Goal: Transaction & Acquisition: Purchase product/service

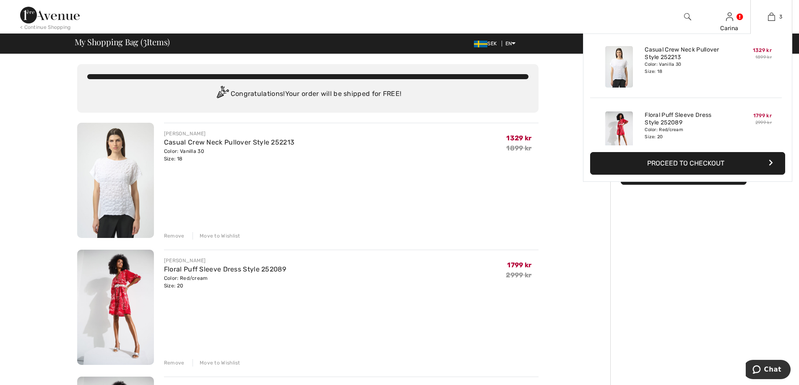
scroll to position [8, 0]
click at [617, 125] on img at bounding box center [619, 133] width 28 height 42
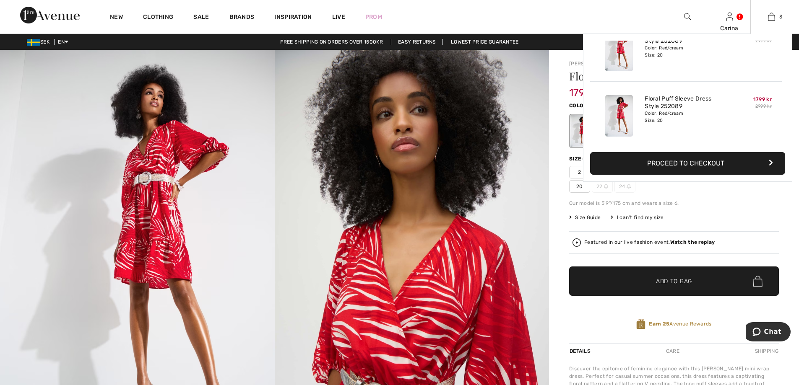
scroll to position [91, 0]
click at [645, 99] on link "Floral Puff Sleeve Dress Style 252089" at bounding box center [685, 100] width 83 height 15
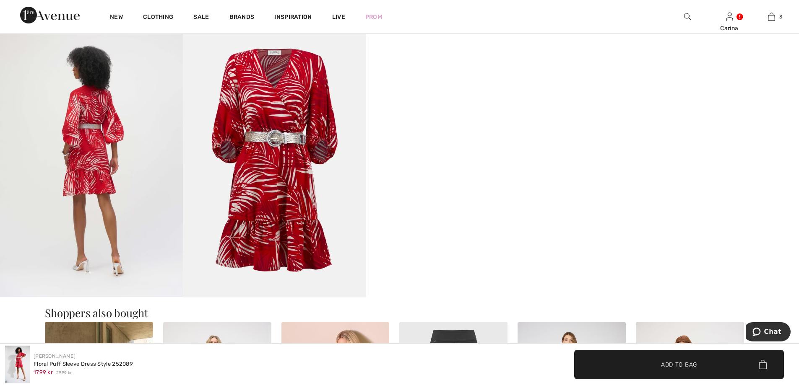
scroll to position [461, 0]
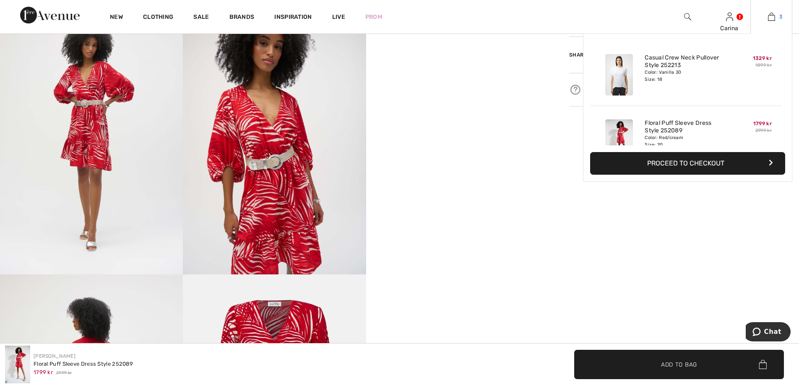
click at [777, 17] on link "3" at bounding box center [770, 17] width 41 height 10
click at [768, 16] on img at bounding box center [771, 17] width 7 height 10
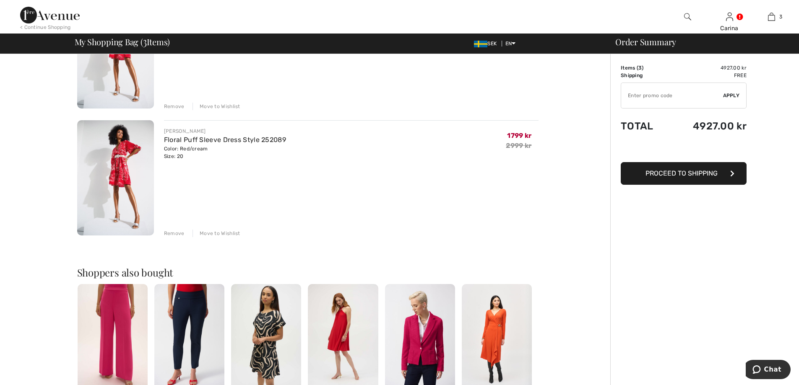
scroll to position [126, 0]
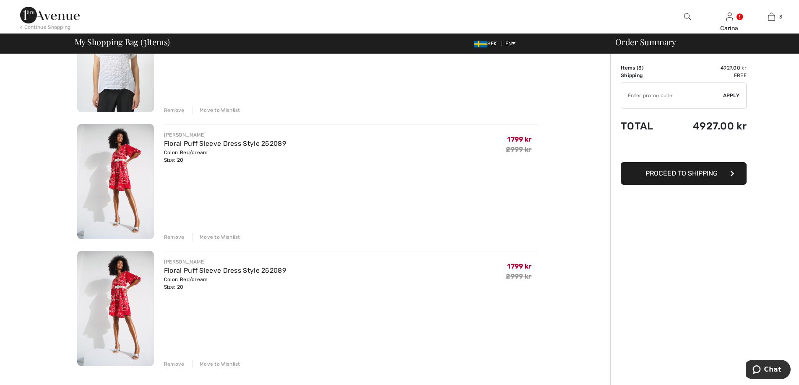
click at [169, 362] on div "Remove" at bounding box center [174, 365] width 21 height 8
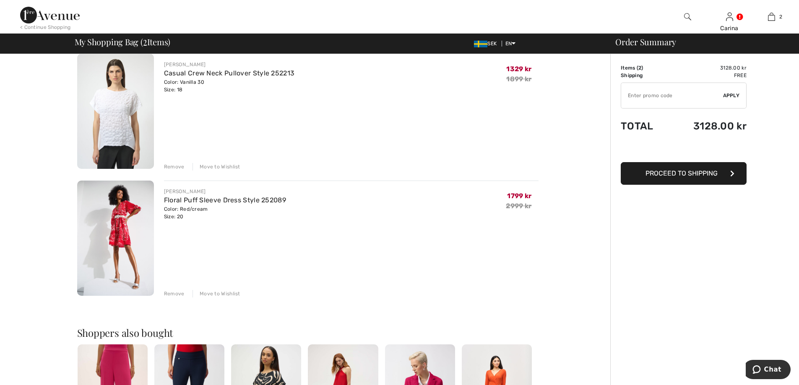
scroll to position [0, 0]
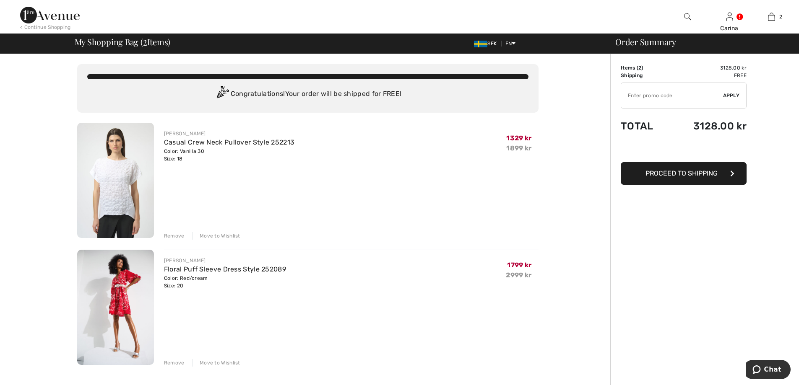
click at [58, 16] on img at bounding box center [50, 15] width 60 height 17
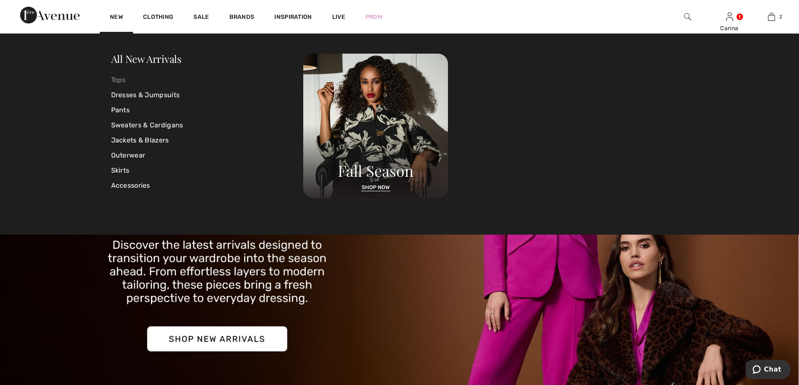
click at [119, 79] on link "Tops" at bounding box center [207, 80] width 192 height 15
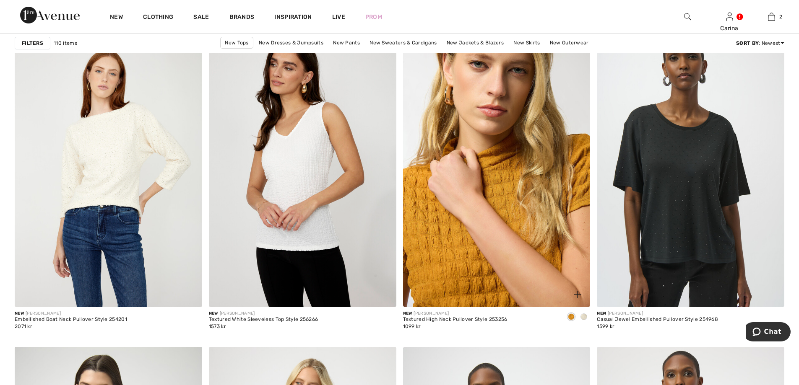
scroll to position [1803, 0]
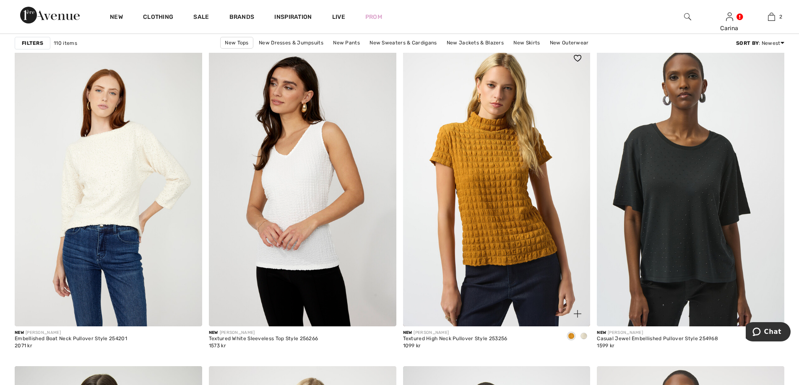
click at [584, 337] on span at bounding box center [583, 336] width 7 height 7
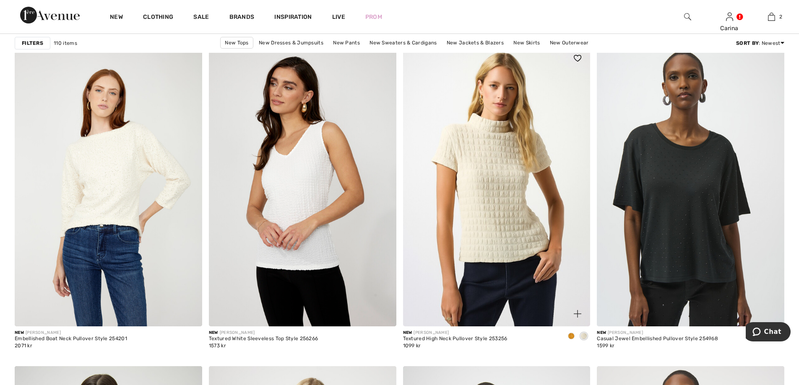
click at [502, 218] on img at bounding box center [496, 186] width 187 height 281
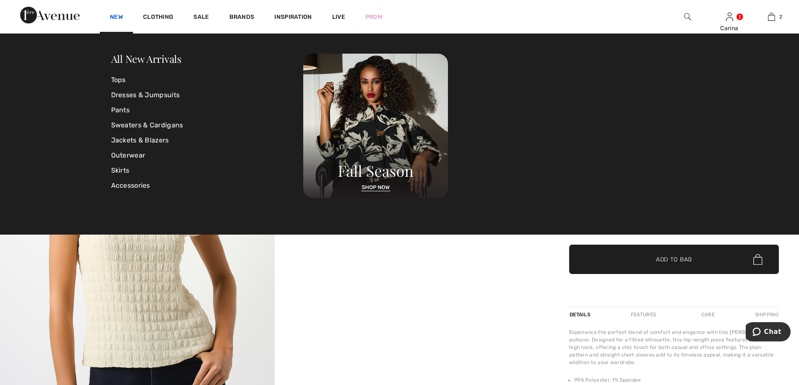
click at [115, 17] on link "New" at bounding box center [116, 17] width 13 height 9
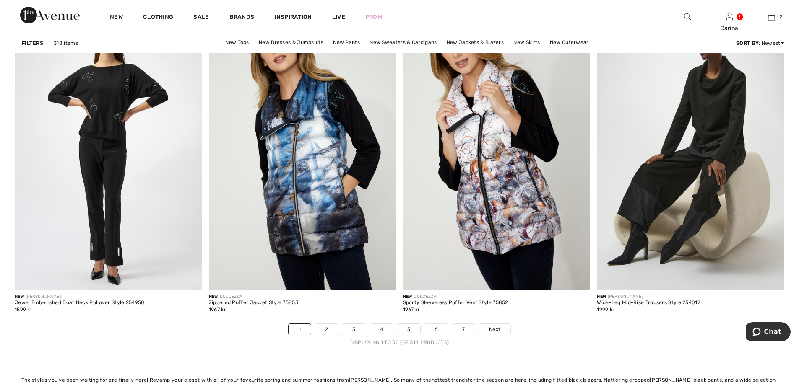
scroll to position [4821, 0]
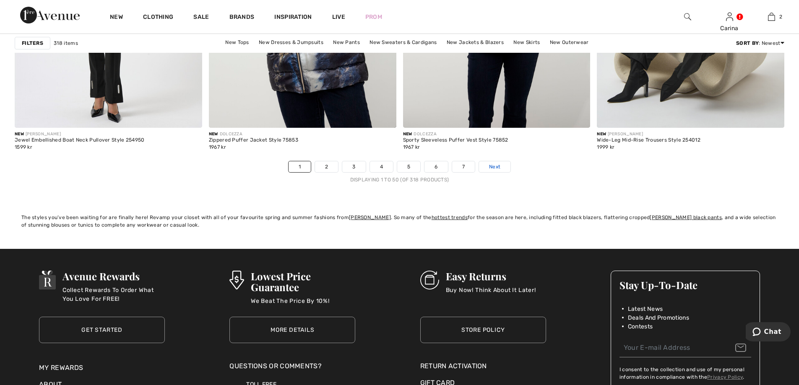
click at [499, 169] on span "Next" at bounding box center [494, 167] width 11 height 8
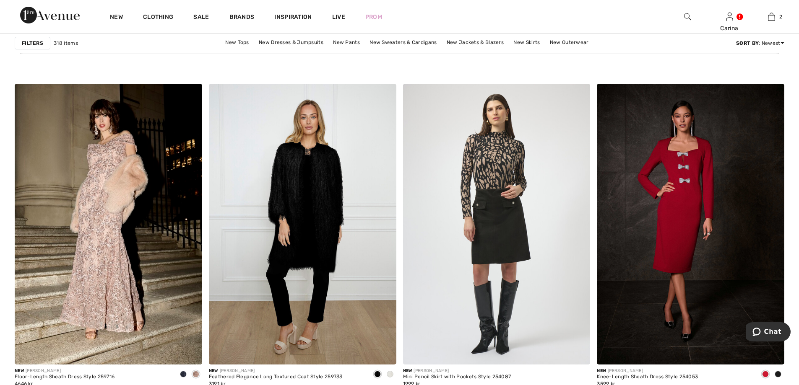
scroll to position [1467, 0]
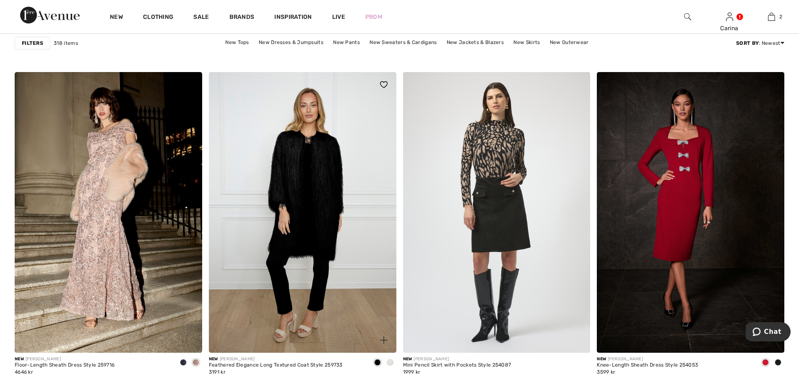
click at [298, 207] on img at bounding box center [302, 212] width 187 height 281
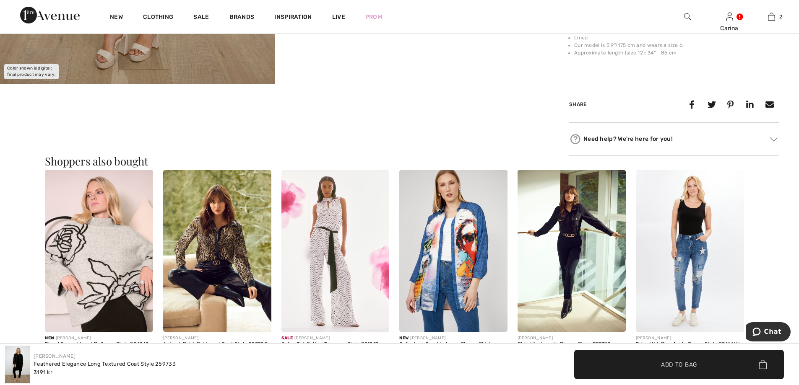
scroll to position [587, 0]
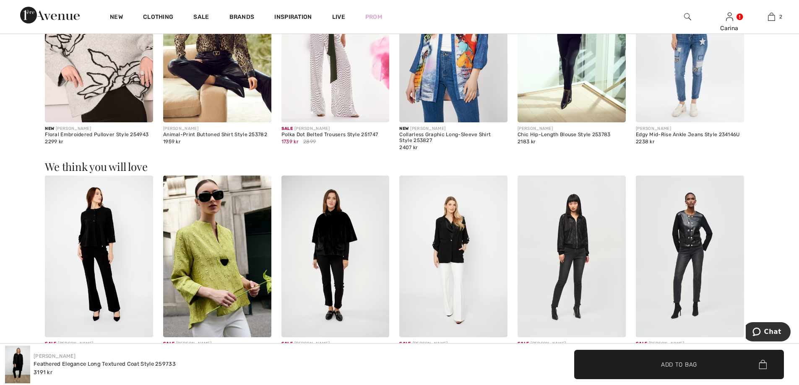
click at [91, 80] on img at bounding box center [99, 42] width 108 height 162
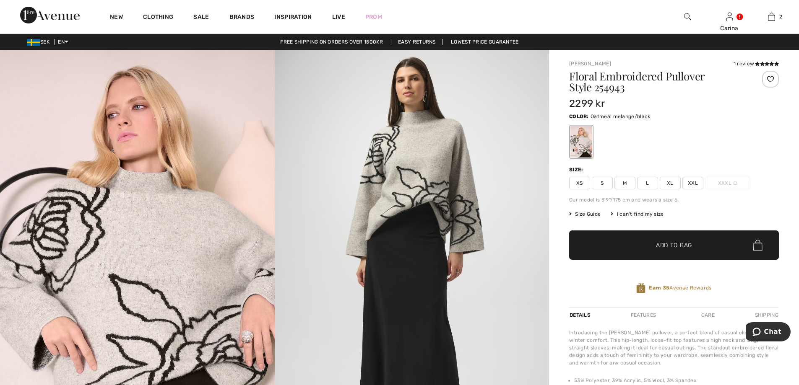
click at [693, 184] on span "XXL" at bounding box center [692, 183] width 21 height 13
click at [670, 246] on span "Add to Bag" at bounding box center [674, 245] width 36 height 9
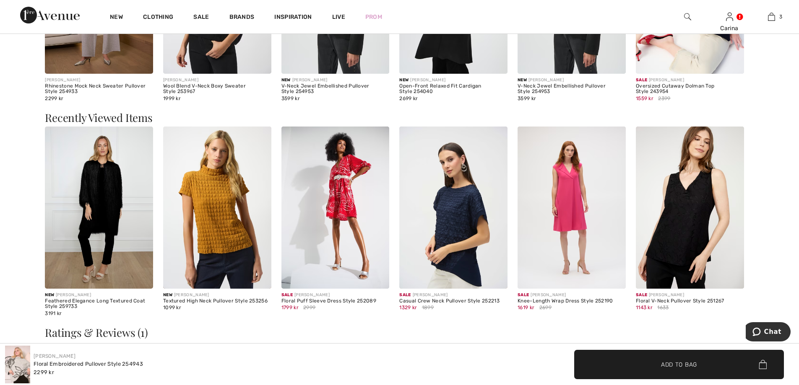
scroll to position [1341, 0]
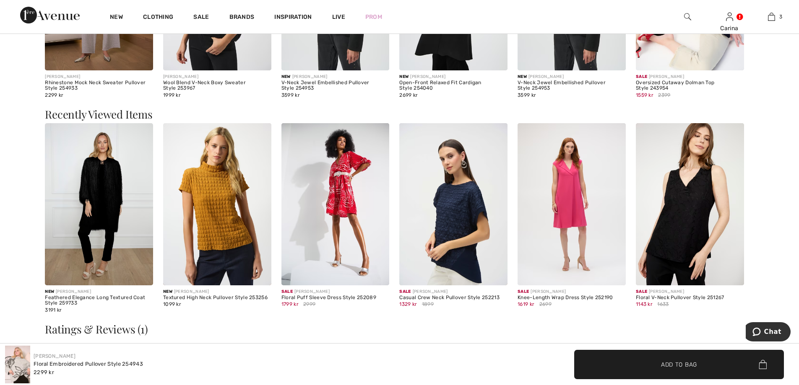
click at [308, 204] on img at bounding box center [335, 204] width 108 height 162
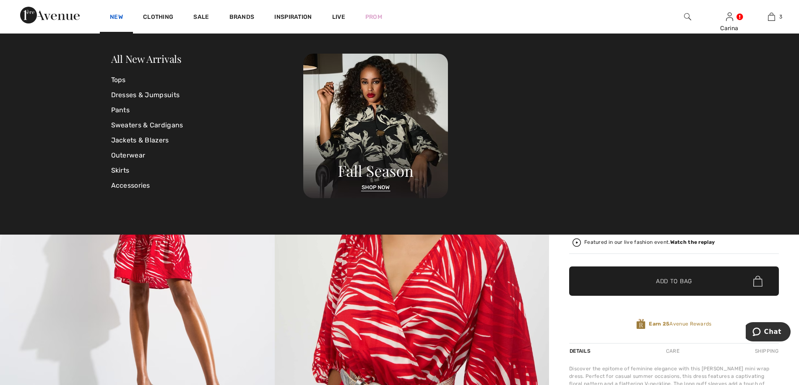
click at [114, 17] on link "New" at bounding box center [116, 17] width 13 height 9
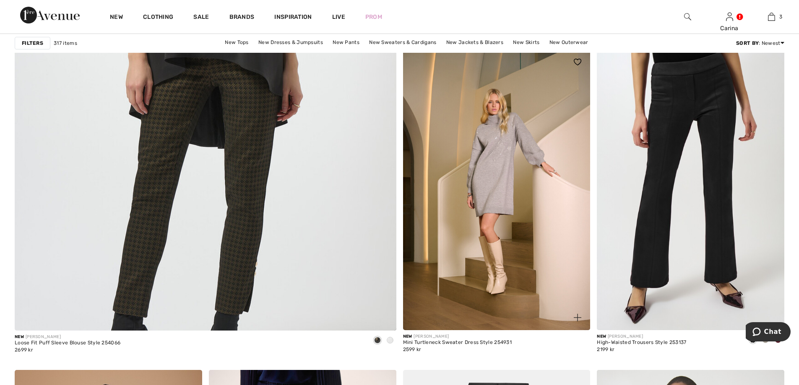
scroll to position [2893, 0]
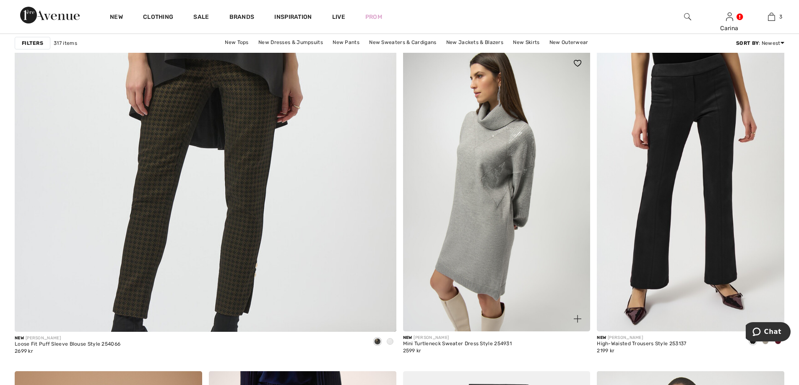
click at [500, 163] on img at bounding box center [496, 191] width 187 height 281
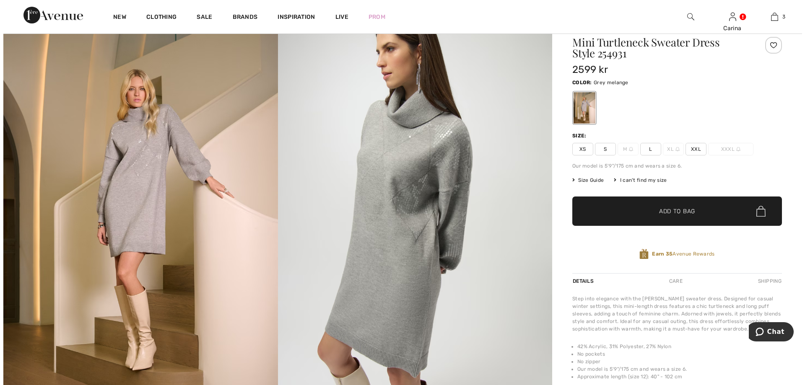
scroll to position [84, 0]
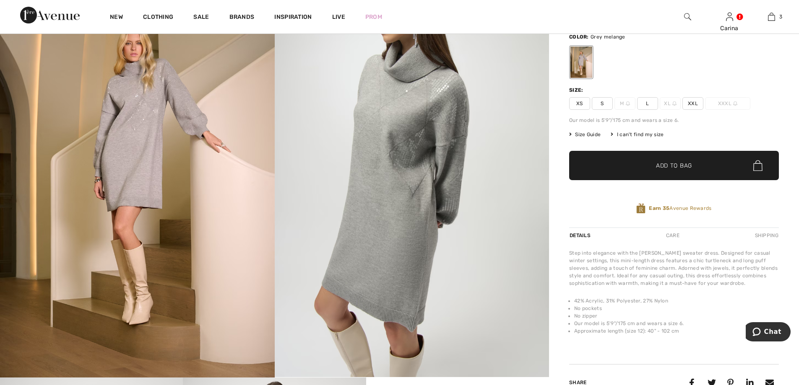
click at [140, 186] on img at bounding box center [137, 172] width 275 height 412
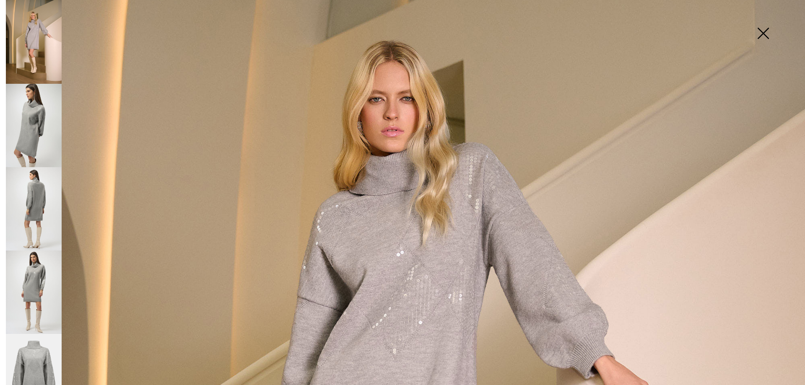
scroll to position [126, 0]
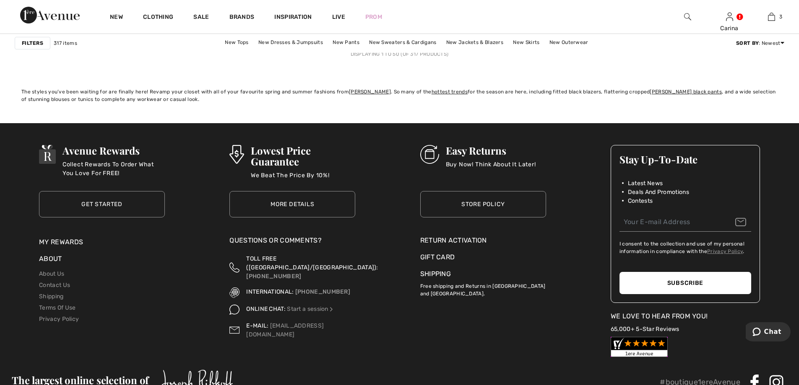
scroll to position [4737, 0]
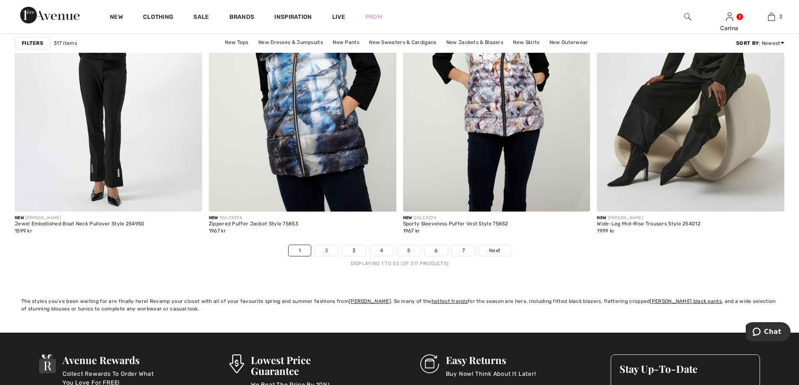
click at [321, 252] on link "2" at bounding box center [326, 250] width 23 height 11
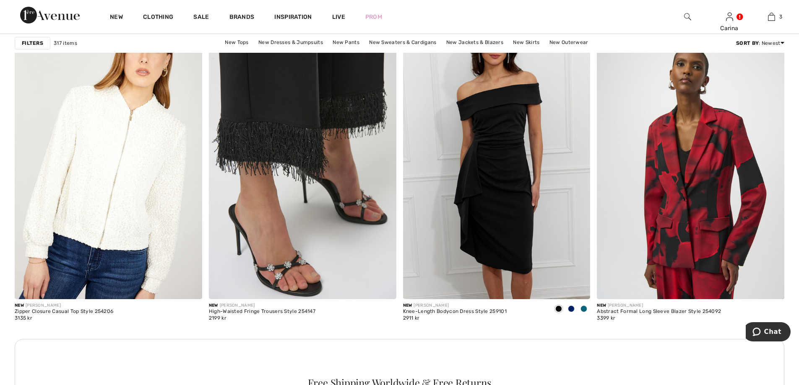
scroll to position [1090, 0]
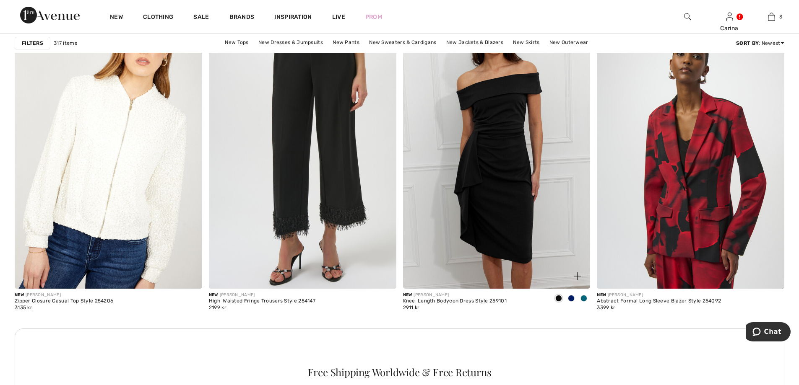
click at [583, 299] on span at bounding box center [583, 298] width 7 height 7
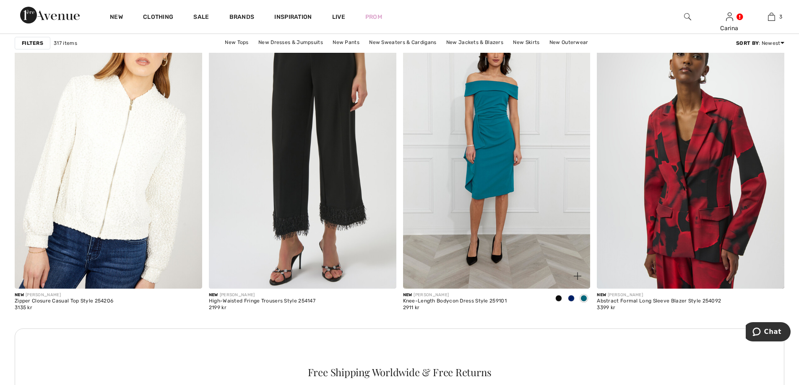
click at [571, 300] on span at bounding box center [571, 298] width 7 height 7
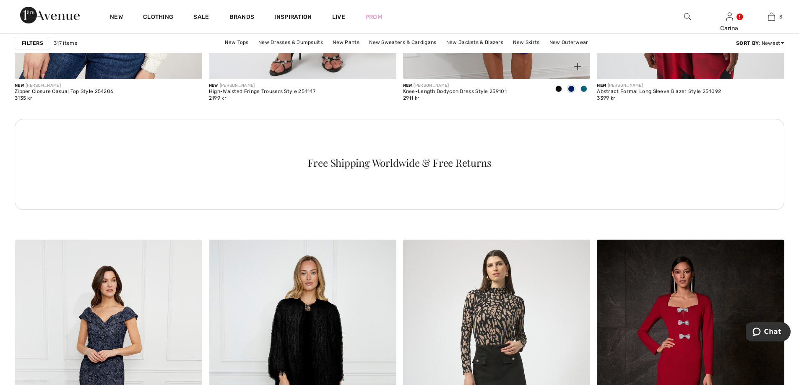
scroll to position [1467, 0]
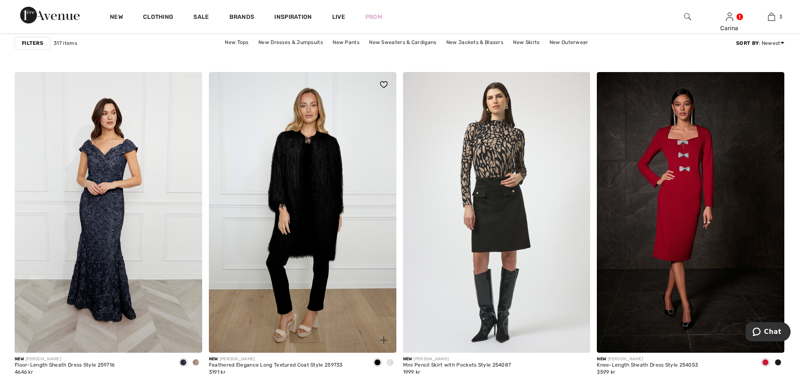
click at [305, 218] on img at bounding box center [302, 212] width 187 height 281
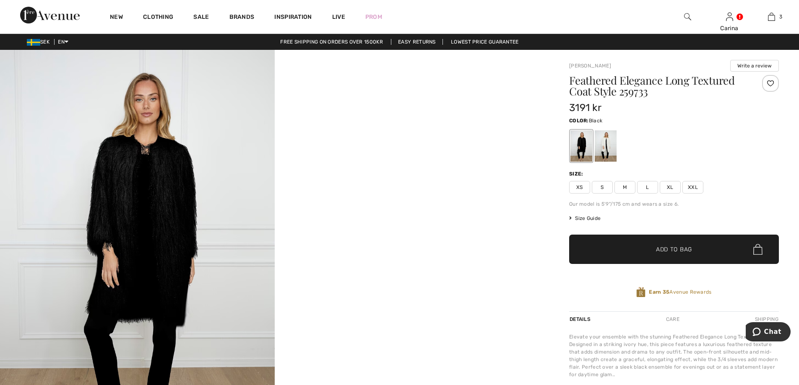
click at [182, 206] on img at bounding box center [137, 256] width 275 height 412
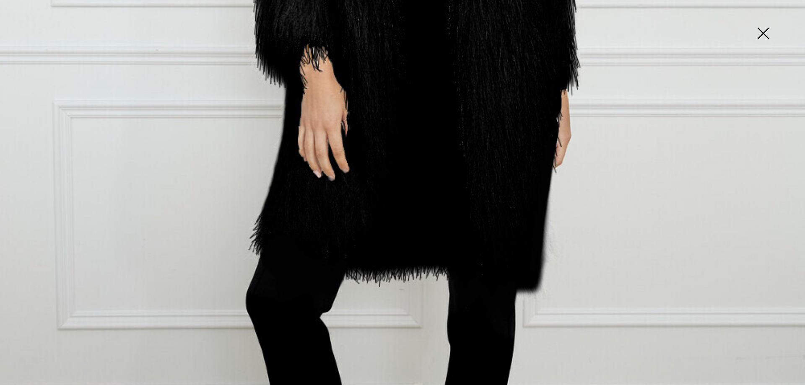
scroll to position [377, 0]
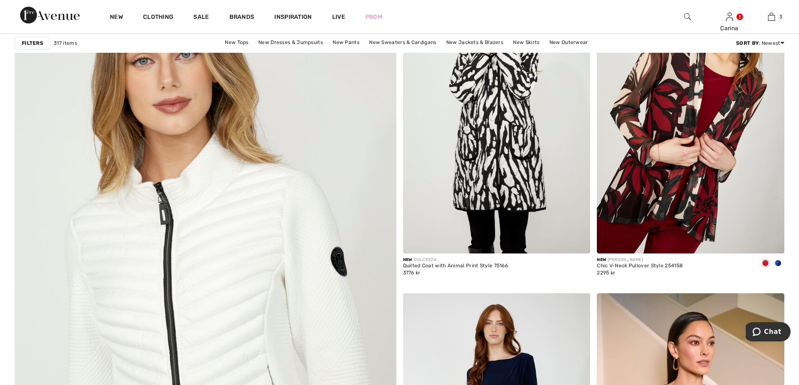
scroll to position [2641, 0]
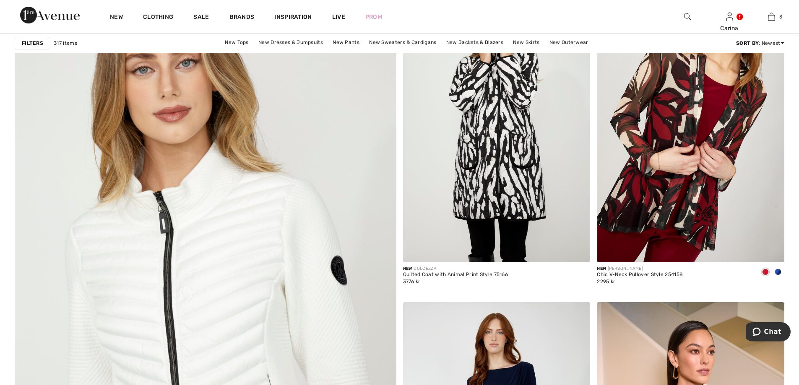
click at [223, 178] on img at bounding box center [205, 325] width 457 height 686
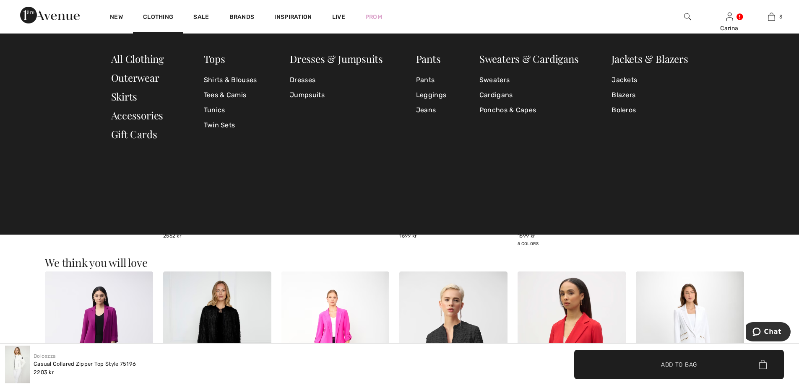
scroll to position [713, 0]
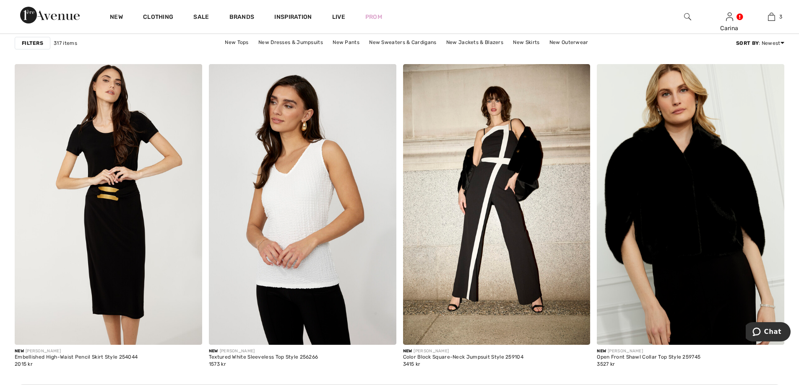
scroll to position [3521, 0]
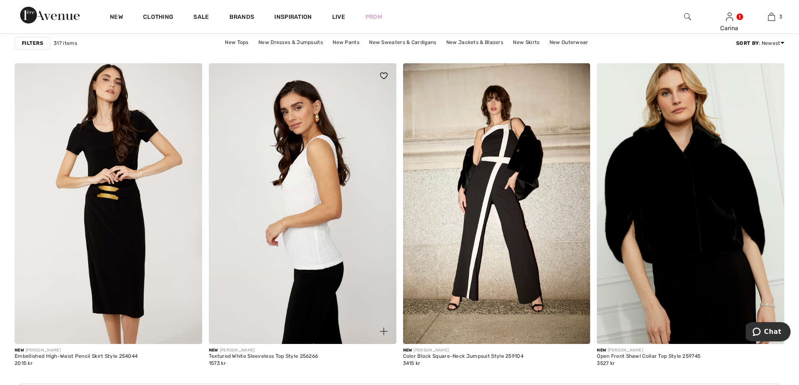
click at [309, 193] on img at bounding box center [302, 203] width 187 height 281
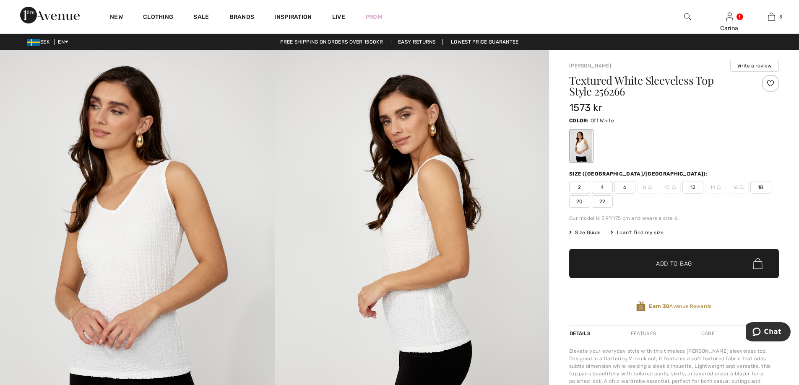
click at [157, 231] on img at bounding box center [137, 256] width 275 height 412
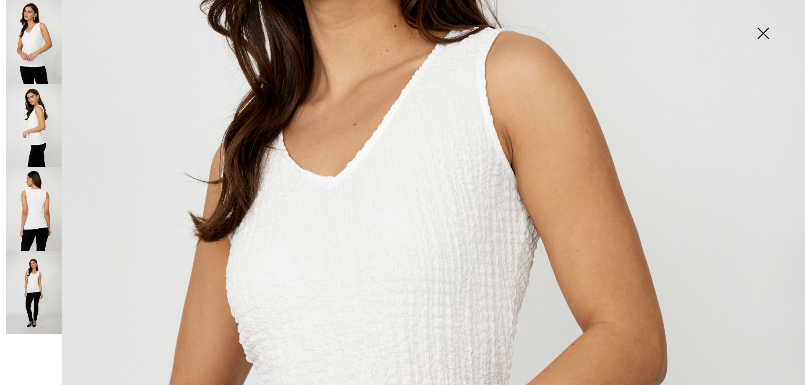
scroll to position [293, 0]
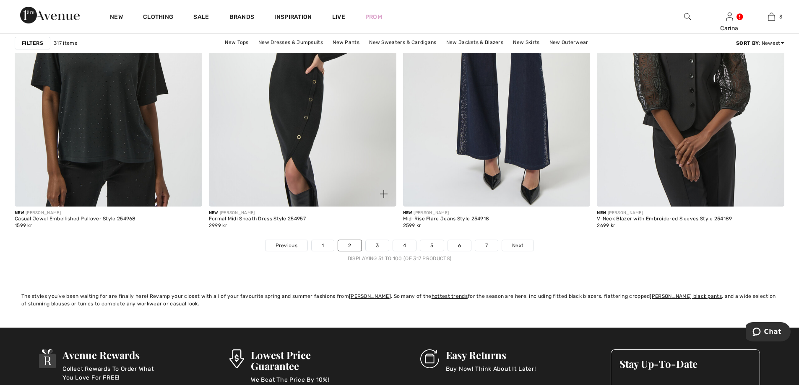
scroll to position [4821, 0]
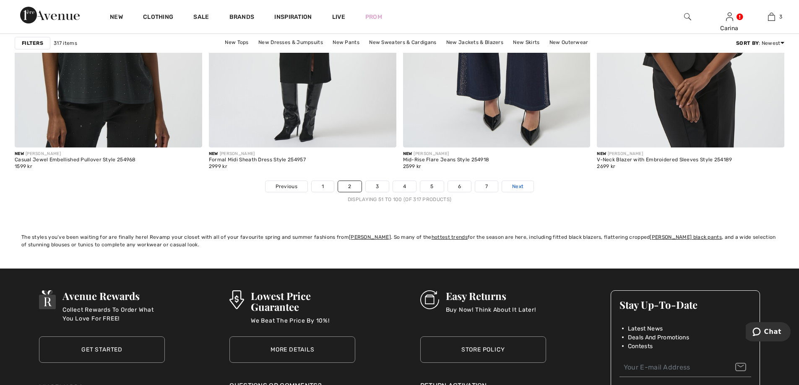
click at [513, 183] on span "Next" at bounding box center [517, 187] width 11 height 8
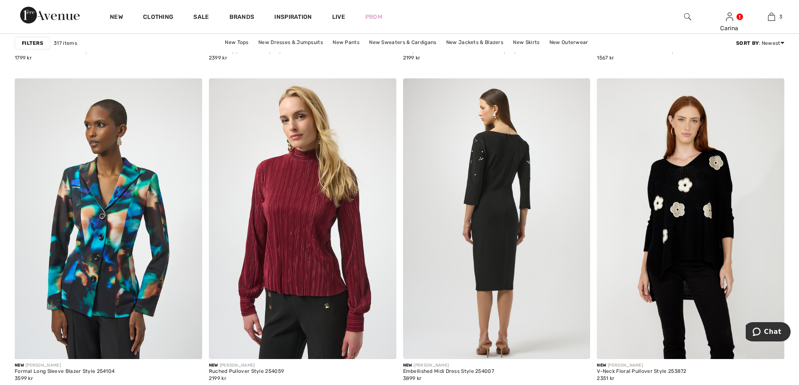
scroll to position [4779, 0]
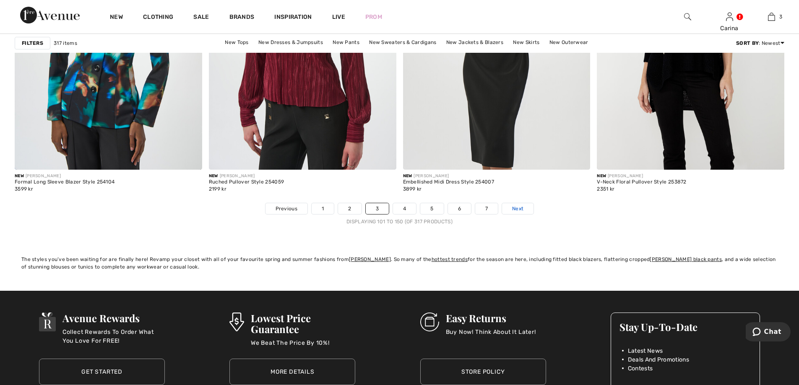
click at [517, 209] on span "Next" at bounding box center [517, 209] width 11 height 8
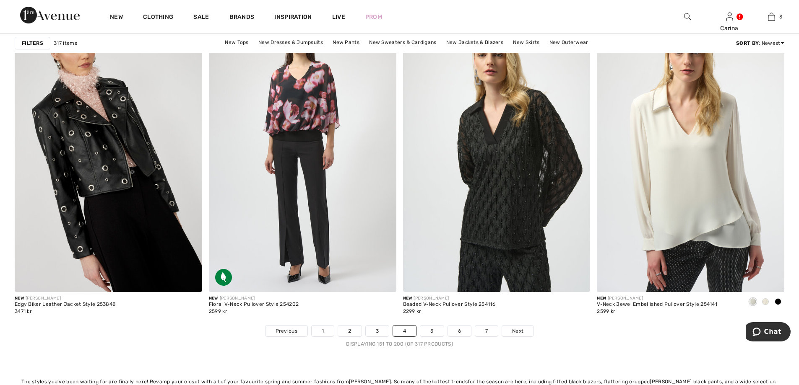
scroll to position [4821, 0]
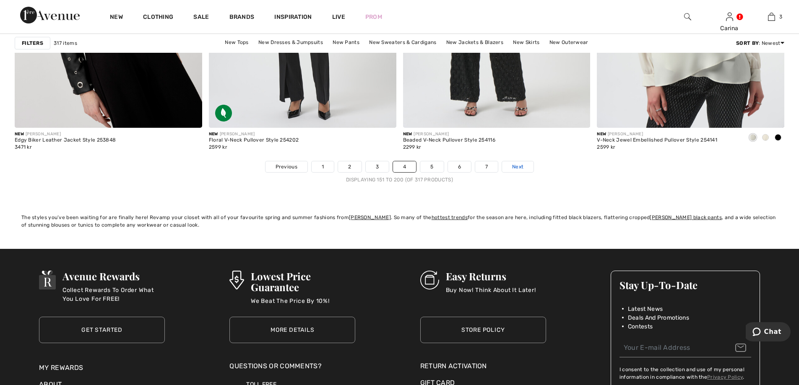
click at [520, 161] on link "Next" at bounding box center [517, 166] width 31 height 11
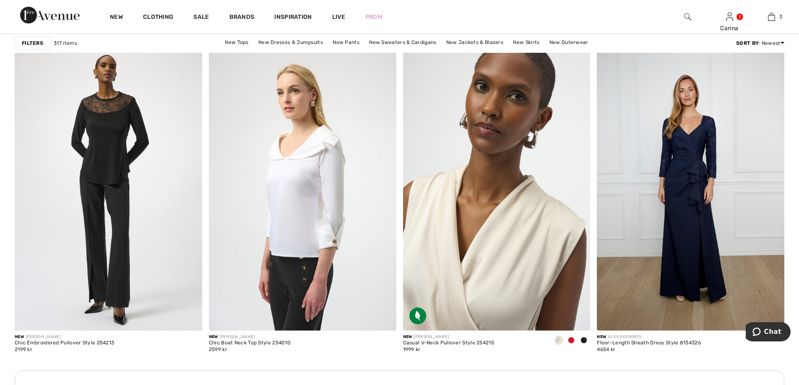
scroll to position [1090, 0]
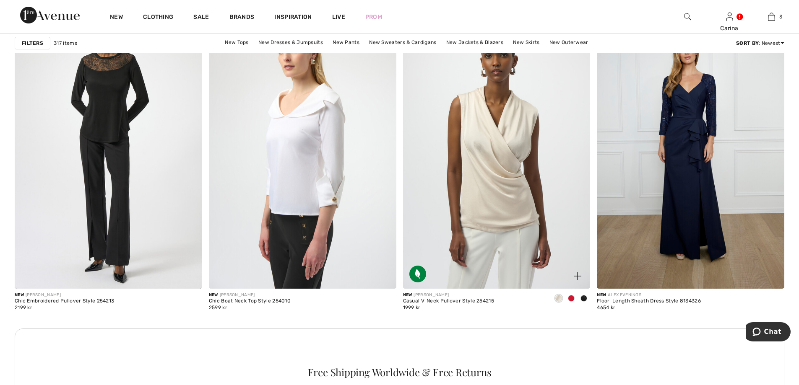
click at [572, 297] on span at bounding box center [571, 298] width 7 height 7
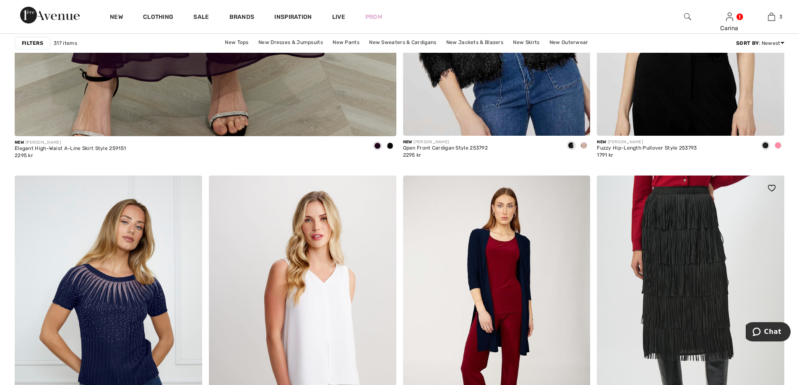
scroll to position [3102, 0]
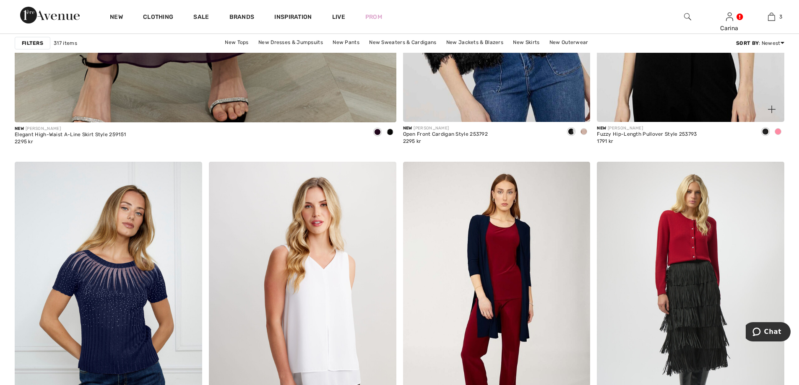
click at [781, 132] on span at bounding box center [777, 131] width 7 height 7
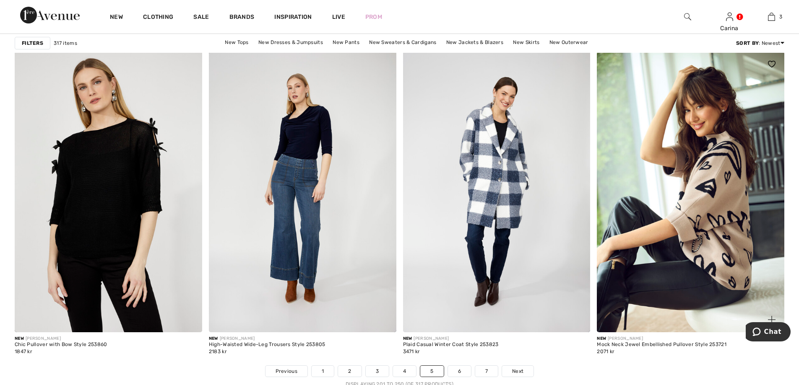
scroll to position [4611, 0]
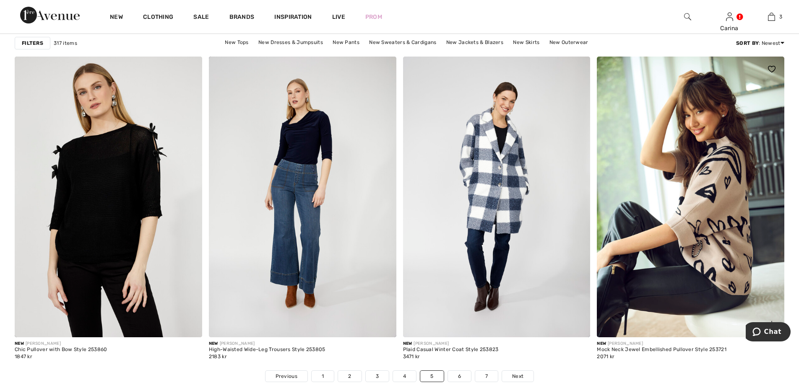
click at [717, 189] on img at bounding box center [690, 197] width 187 height 281
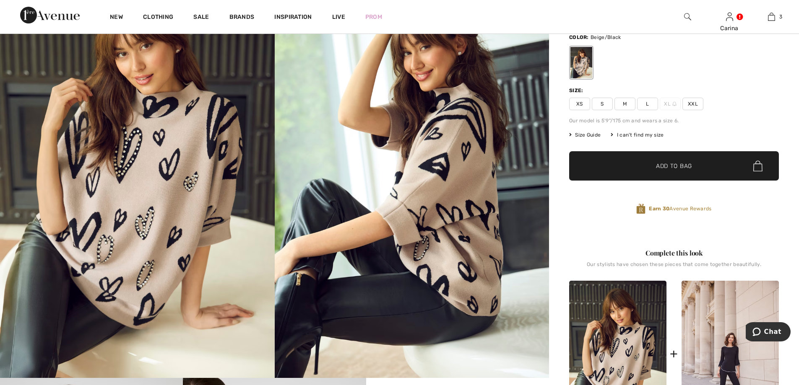
scroll to position [84, 0]
click at [693, 105] on span "XXL" at bounding box center [692, 103] width 21 height 13
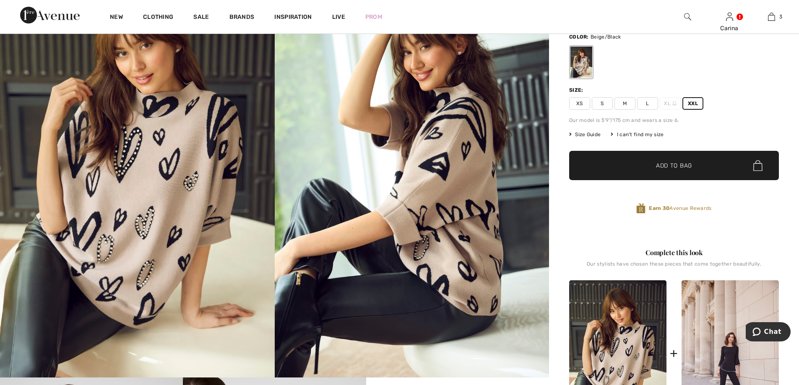
click at [667, 171] on span "✔ Added to Bag Add to Bag" at bounding box center [674, 165] width 210 height 29
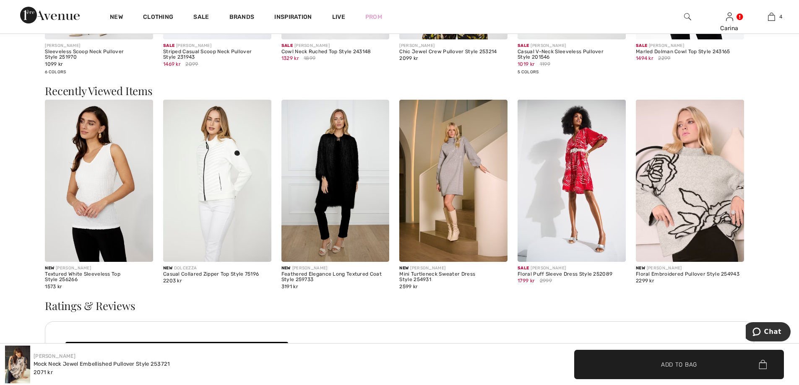
scroll to position [1383, 0]
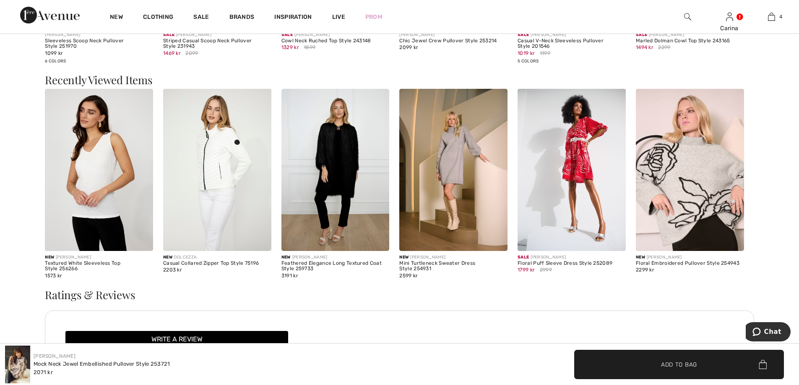
click at [573, 162] on img at bounding box center [571, 170] width 108 height 162
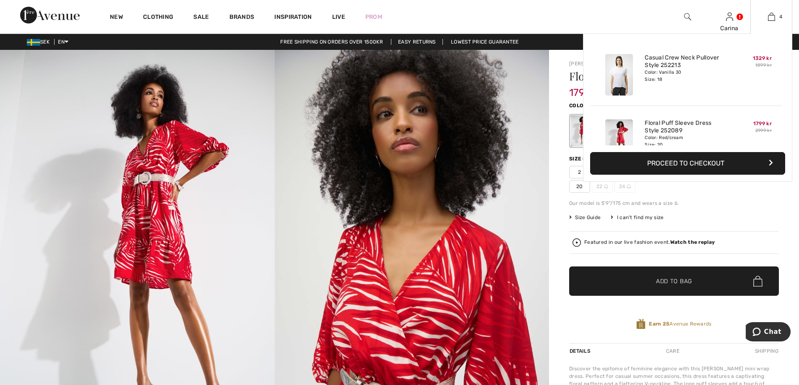
click at [729, 160] on button "Proceed to Checkout" at bounding box center [687, 163] width 195 height 23
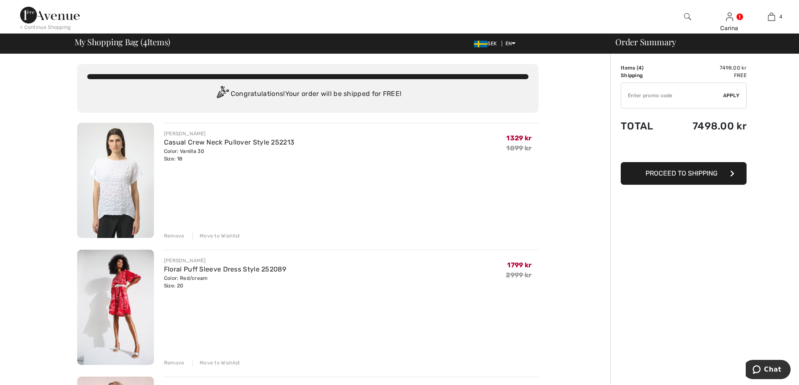
click at [175, 234] on div "Remove" at bounding box center [174, 236] width 21 height 8
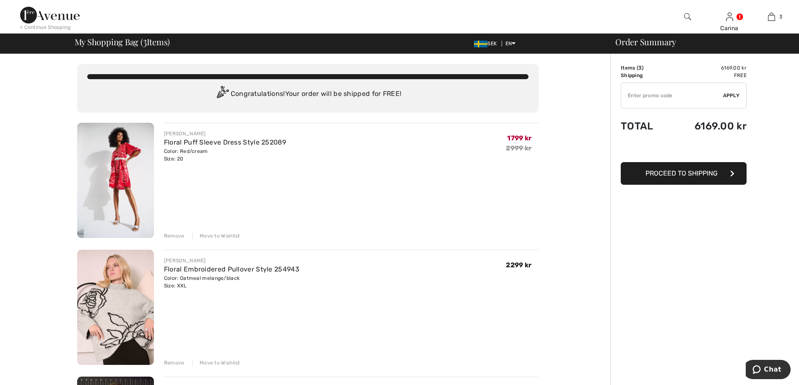
click at [172, 234] on div "Remove" at bounding box center [174, 236] width 21 height 8
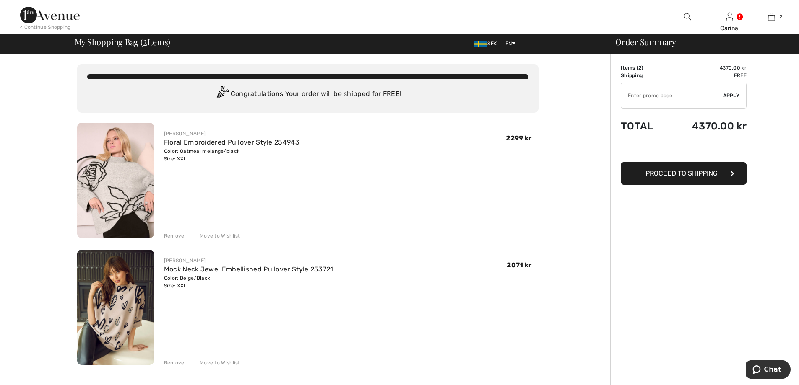
click at [706, 171] on span "Proceed to Shipping" at bounding box center [681, 173] width 72 height 8
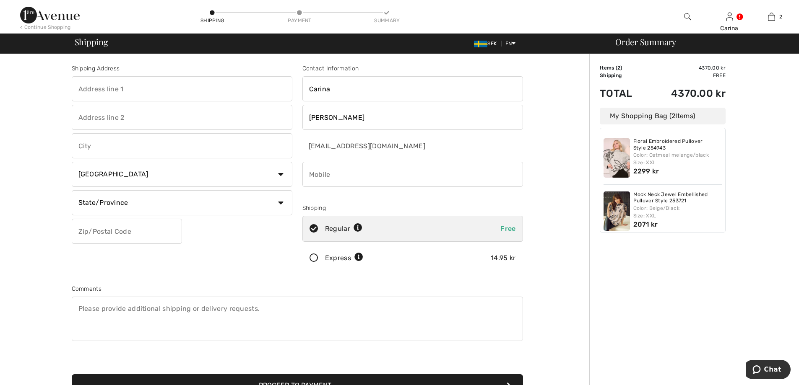
click at [628, 167] on img at bounding box center [616, 157] width 26 height 39
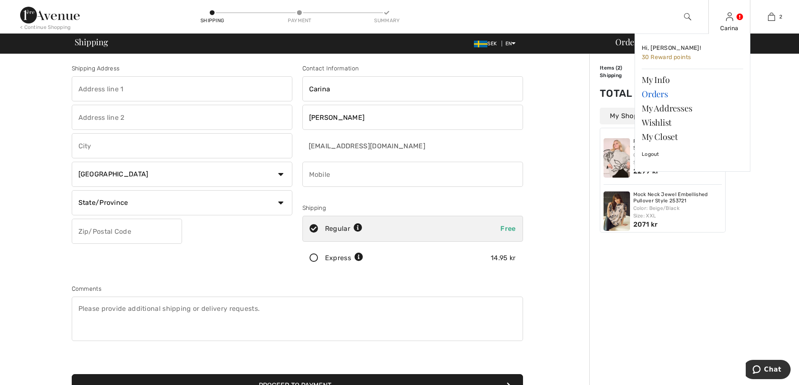
click at [660, 94] on link "Orders" at bounding box center [691, 94] width 101 height 14
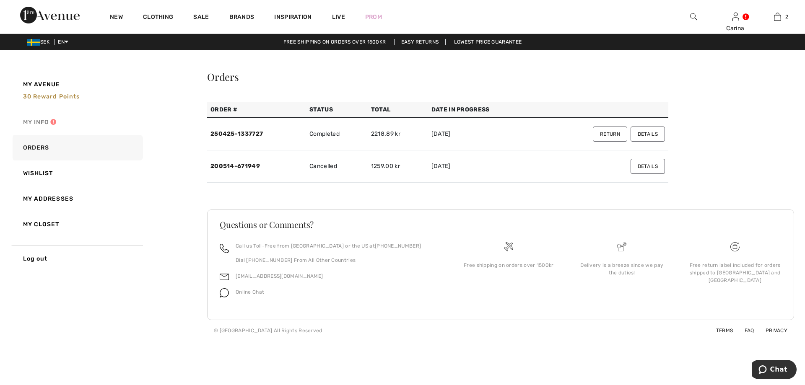
click at [42, 121] on link "My Info" at bounding box center [77, 122] width 132 height 26
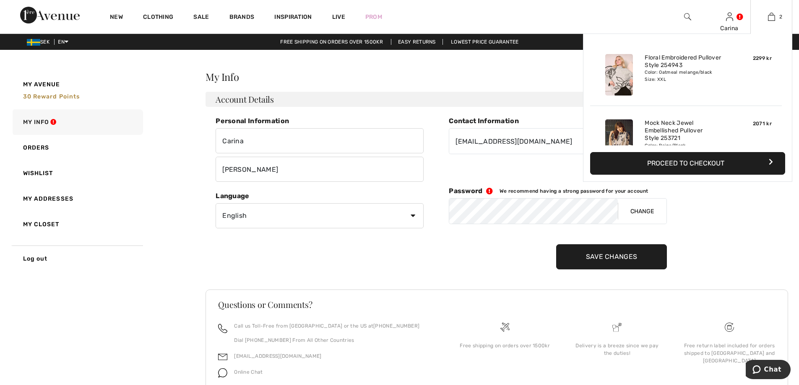
click at [754, 158] on button "Proceed to Checkout" at bounding box center [687, 163] width 195 height 23
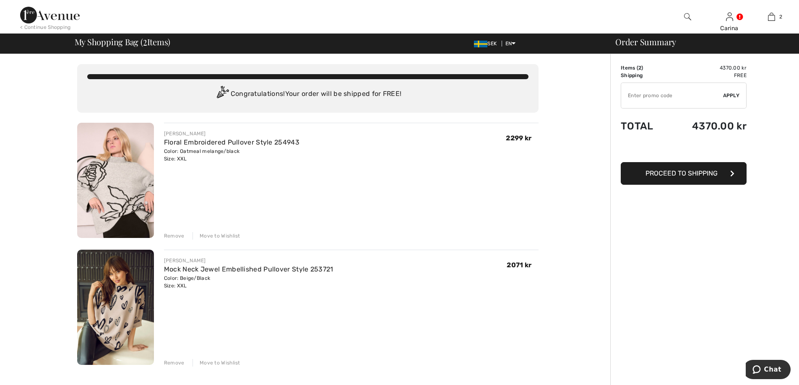
click at [175, 236] on div "Remove" at bounding box center [174, 236] width 21 height 8
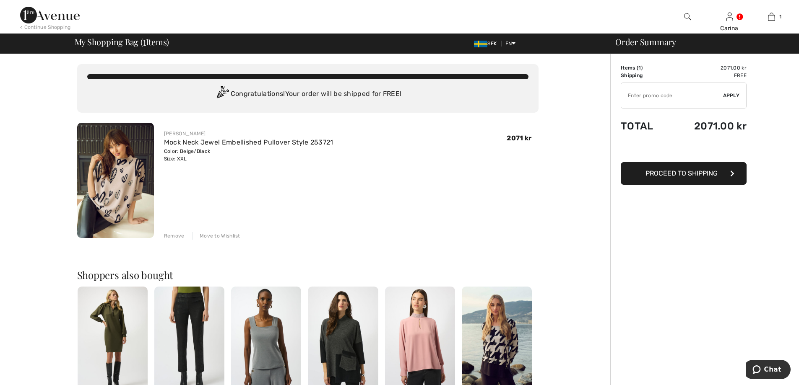
click at [175, 234] on div "Remove" at bounding box center [174, 236] width 21 height 8
